Goal: Task Accomplishment & Management: Complete application form

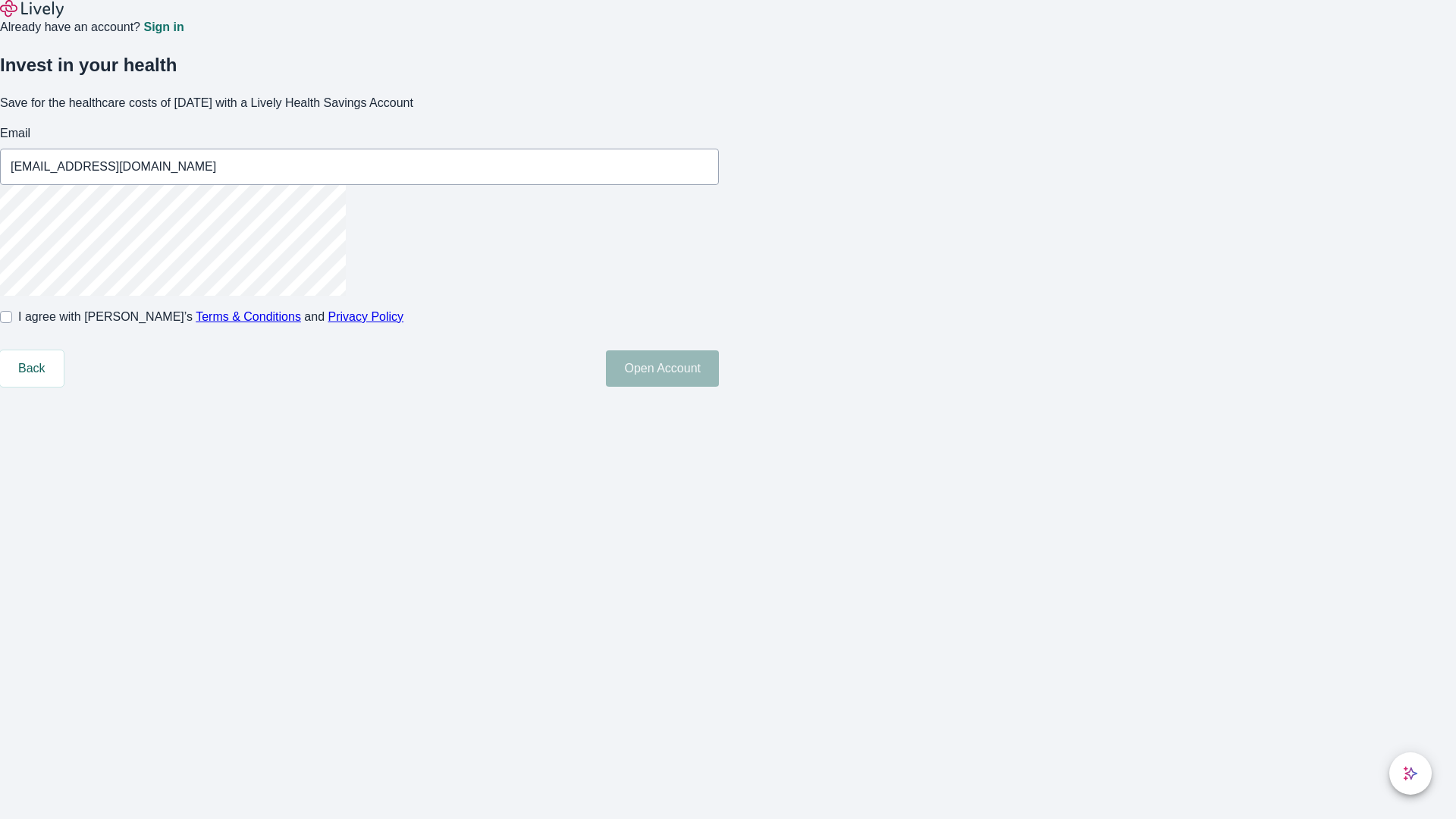
click at [12, 323] on input "I agree with Lively’s Terms & Conditions and Privacy Policy" at bounding box center [6, 318] width 12 height 12
checkbox input "true"
click at [719, 387] on button "Open Account" at bounding box center [662, 368] width 113 height 37
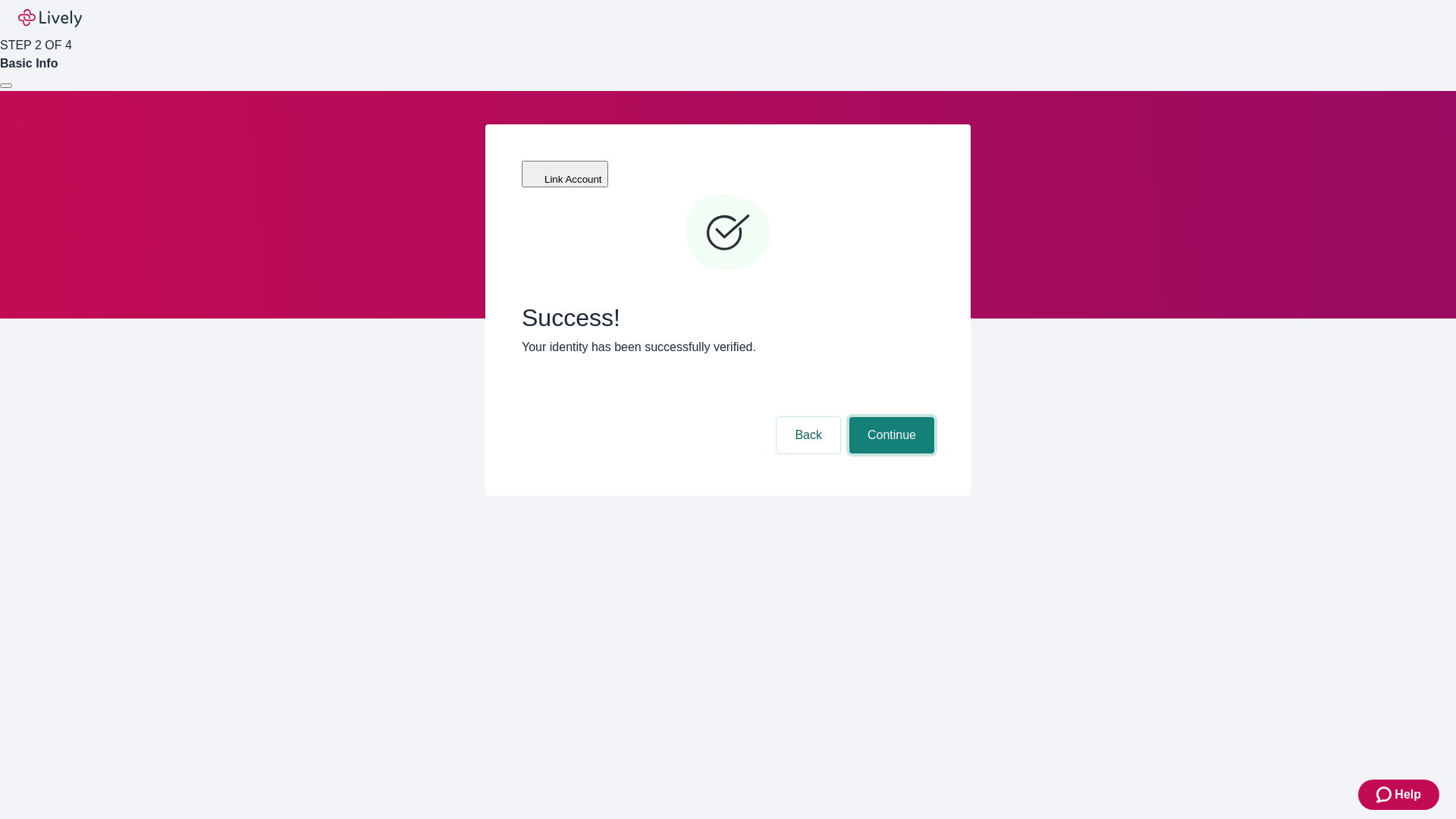
click at [889, 417] on button "Continue" at bounding box center [891, 435] width 85 height 37
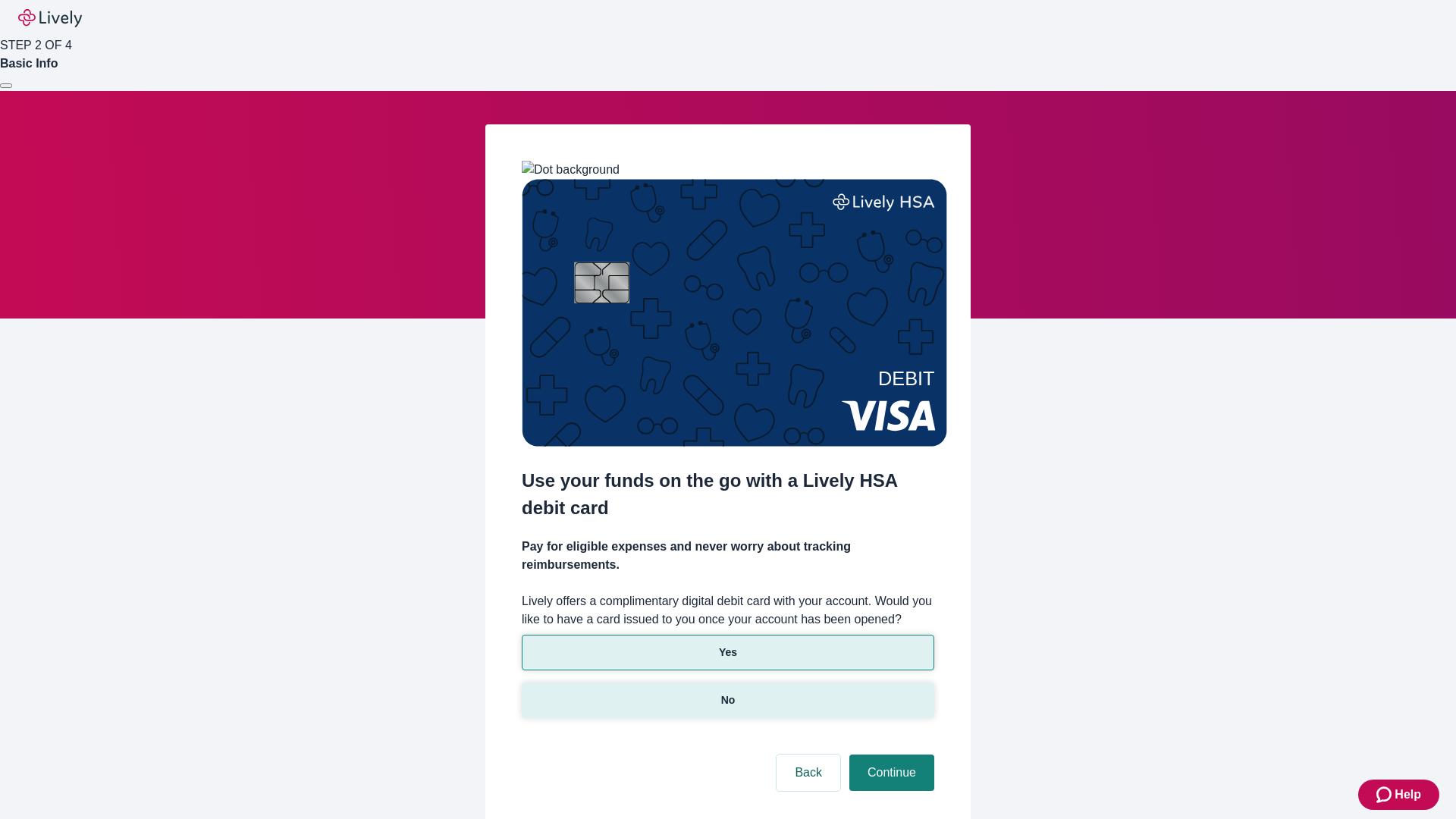
click at [728, 693] on p "No" at bounding box center [728, 701] width 15 height 16
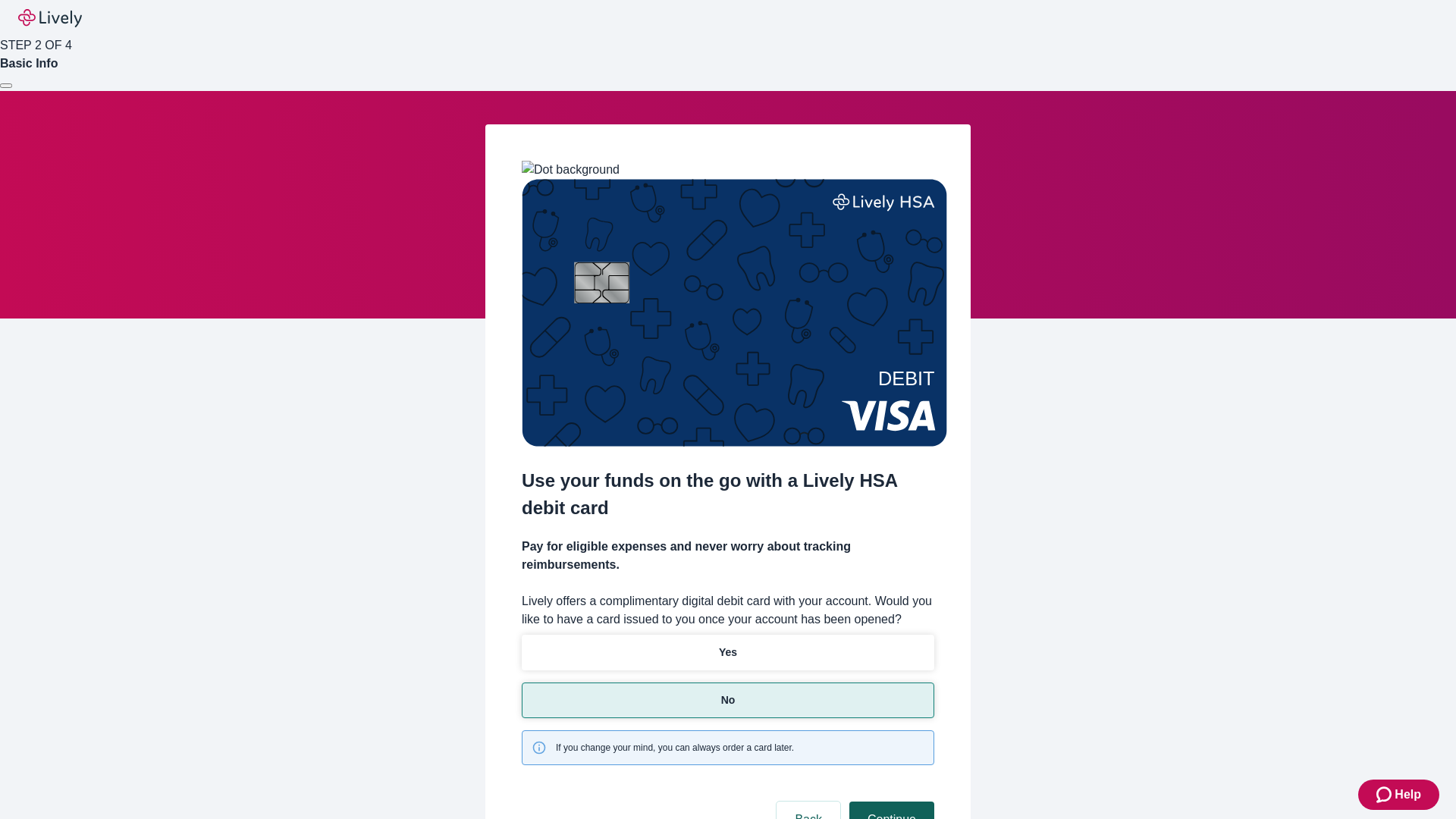
click at [889, 802] on button "Continue" at bounding box center [891, 820] width 85 height 37
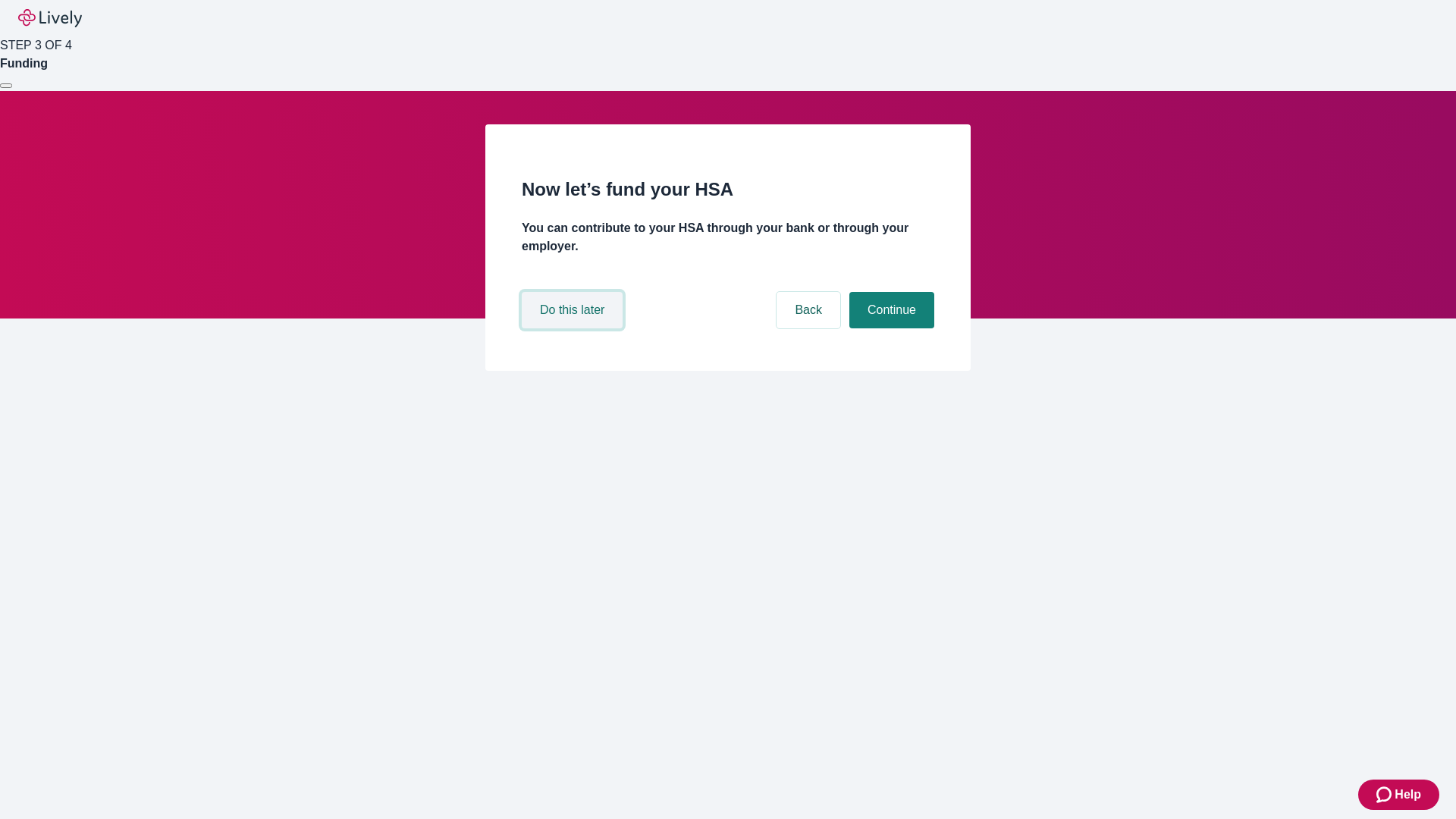
click at [574, 329] on button "Do this later" at bounding box center [572, 310] width 101 height 37
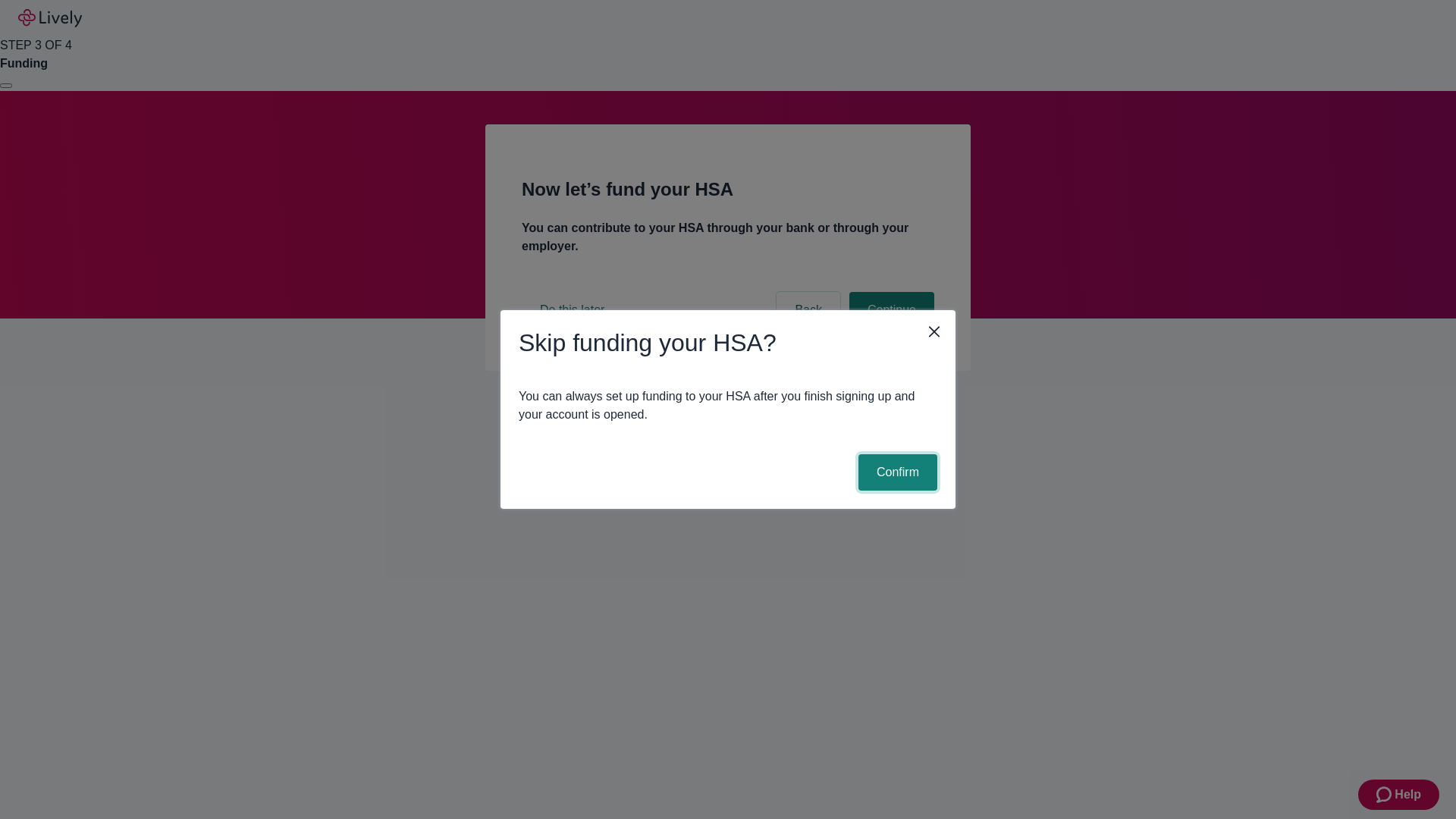
click at [896, 473] on button "Confirm" at bounding box center [897, 473] width 79 height 37
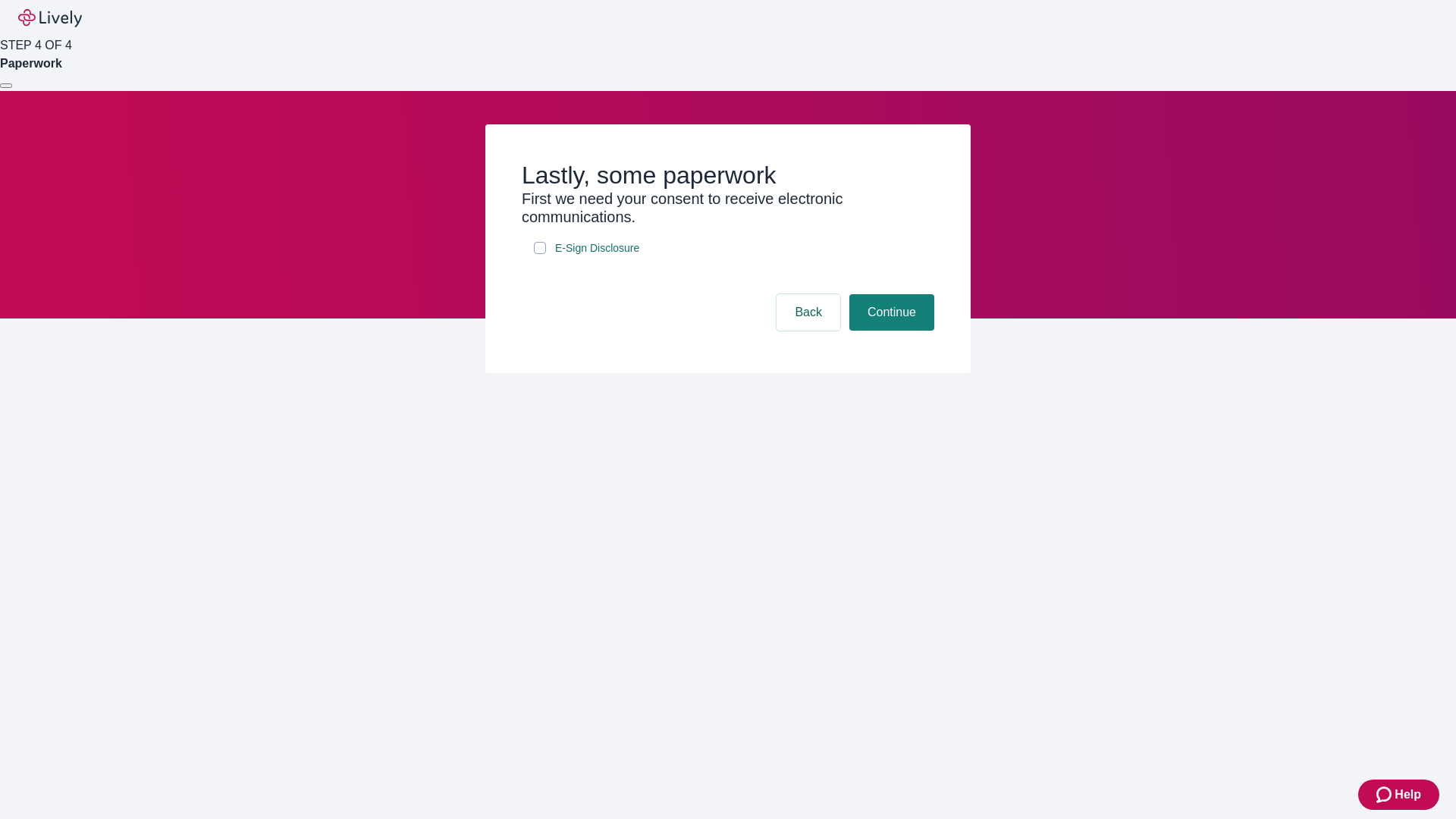
click at [540, 254] on input "E-Sign Disclosure" at bounding box center [540, 248] width 12 height 12
checkbox input "true"
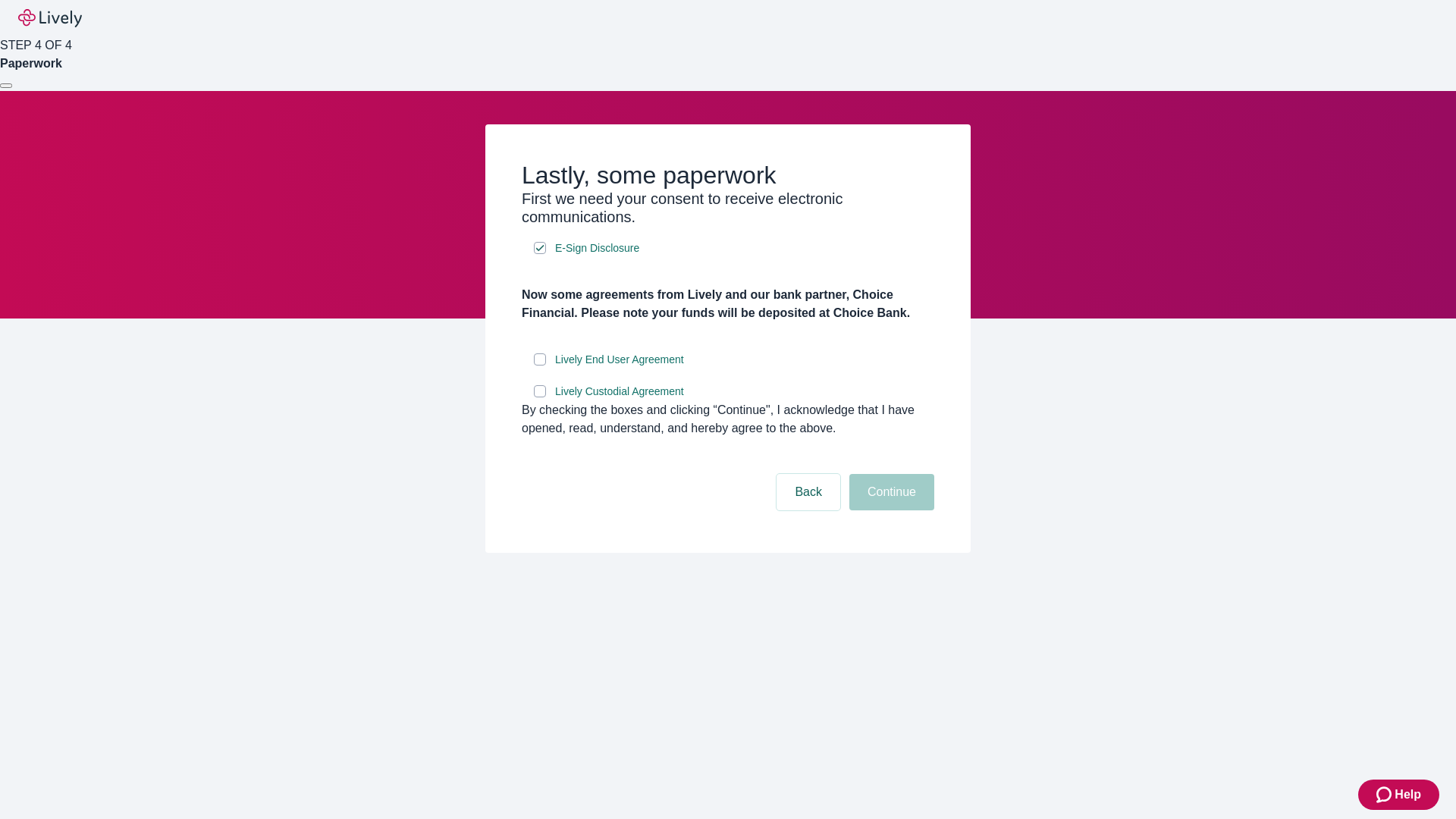
click at [540, 366] on input "Lively End User Agreement" at bounding box center [540, 360] width 12 height 12
checkbox input "true"
click at [540, 398] on input "Lively Custodial Agreement" at bounding box center [540, 392] width 12 height 12
checkbox input "true"
click at [889, 511] on button "Continue" at bounding box center [891, 492] width 85 height 37
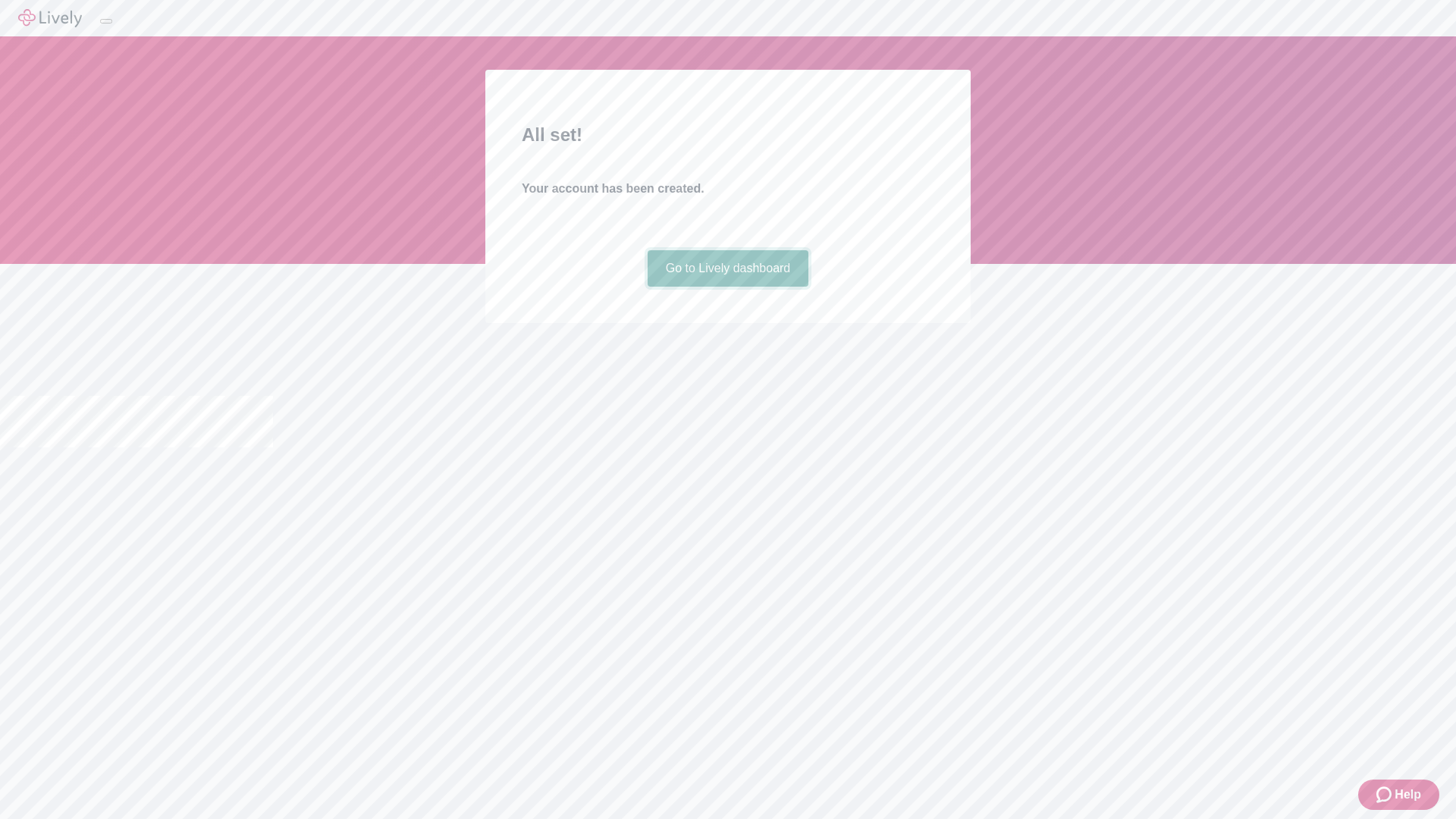
click at [728, 286] on link "Go to Lively dashboard" at bounding box center [728, 269] width 162 height 37
